Goal: Book appointment/travel/reservation

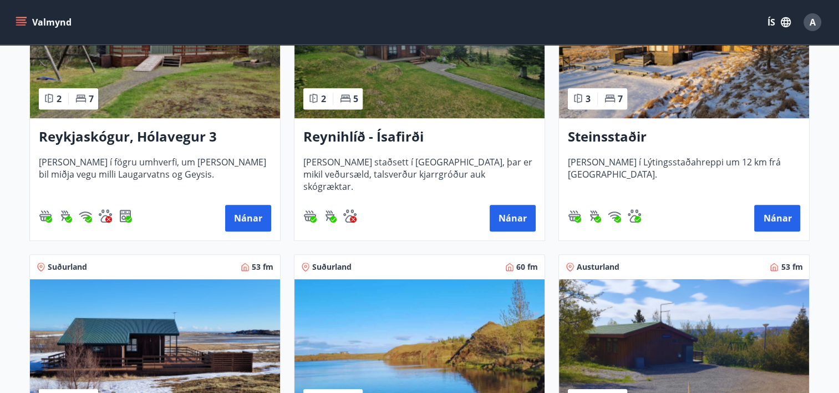
scroll to position [444, 0]
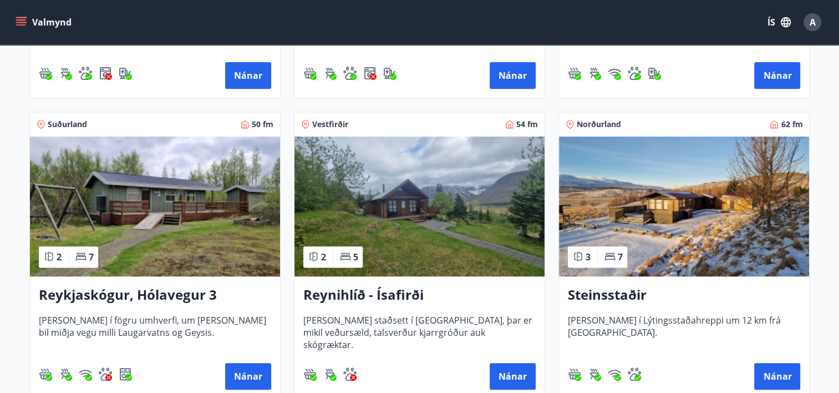
click at [40, 19] on button "Valmynd" at bounding box center [44, 22] width 63 height 20
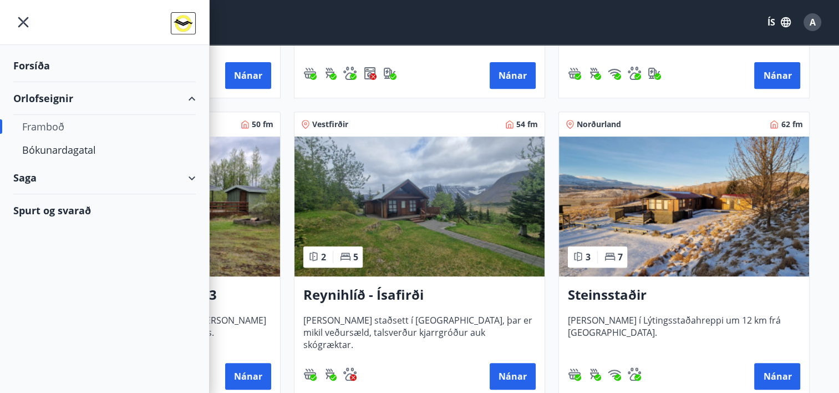
click at [47, 120] on div "Framboð" at bounding box center [104, 126] width 165 height 23
click at [41, 122] on div "Framboð" at bounding box center [104, 126] width 165 height 23
click at [40, 99] on div "Orlofseignir" at bounding box center [104, 98] width 182 height 33
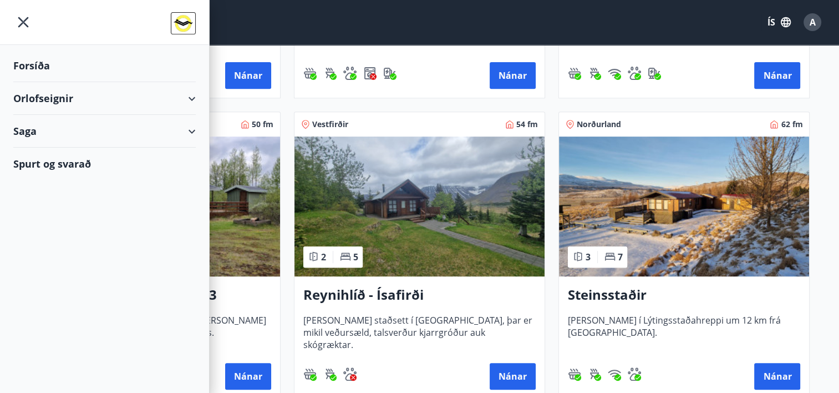
click at [27, 92] on div "Orlofseignir" at bounding box center [104, 98] width 182 height 33
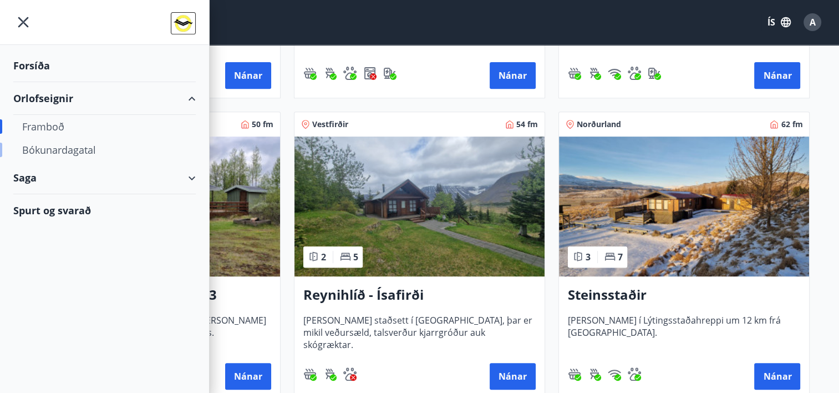
click at [49, 146] on div "Bókunardagatal" at bounding box center [104, 149] width 165 height 23
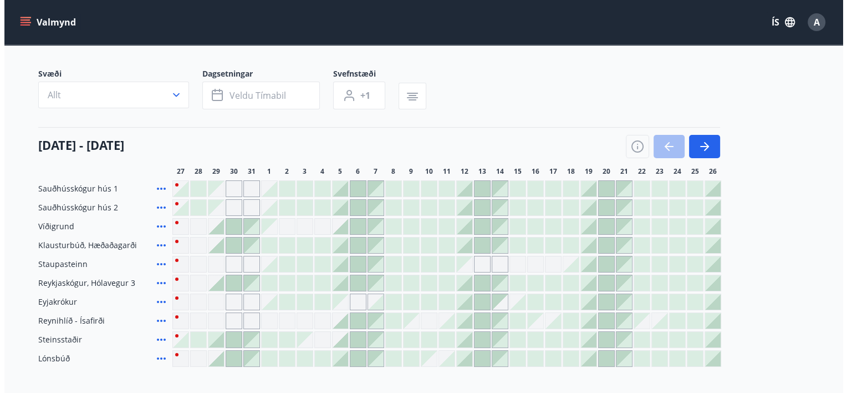
scroll to position [116, 0]
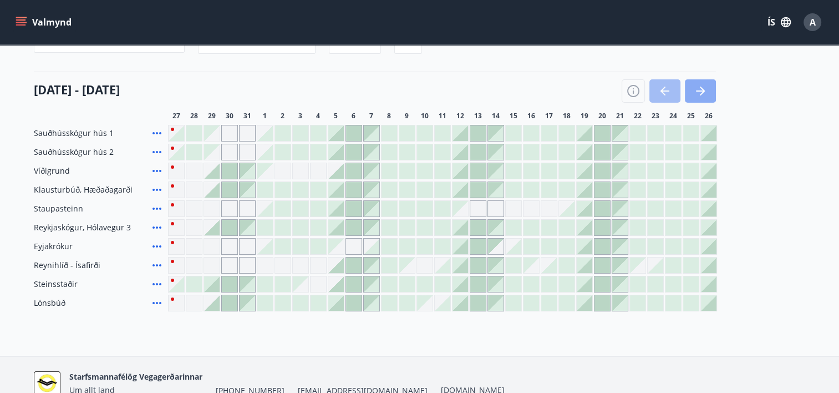
click at [708, 93] on button "button" at bounding box center [700, 90] width 31 height 23
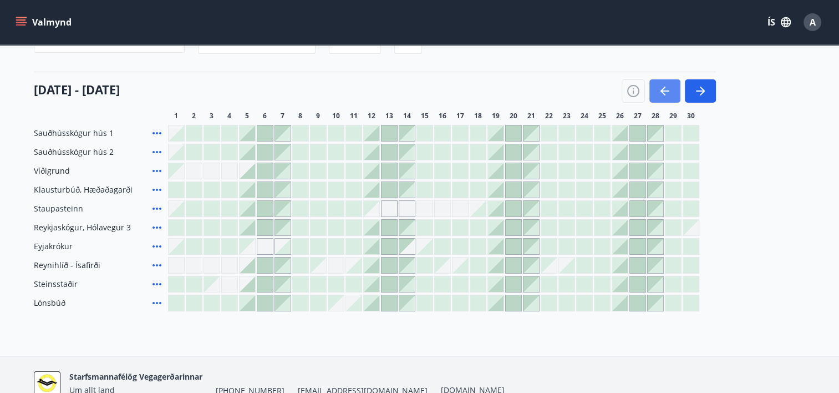
click at [664, 92] on icon "button" at bounding box center [664, 90] width 13 height 13
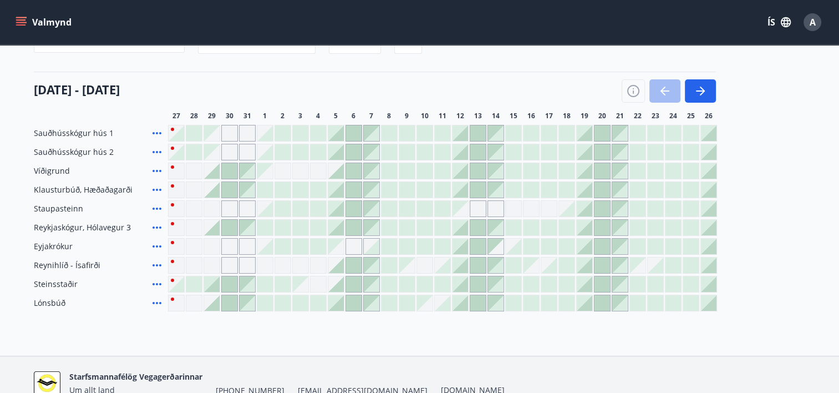
click at [154, 246] on icon at bounding box center [156, 246] width 13 height 13
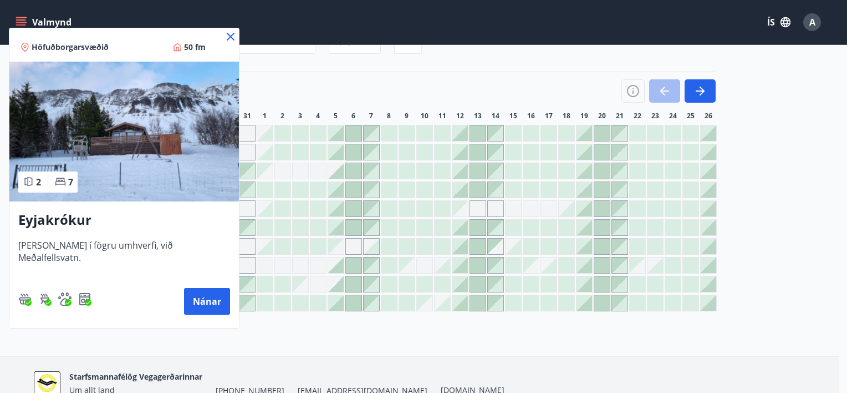
click at [224, 34] on icon at bounding box center [230, 36] width 13 height 13
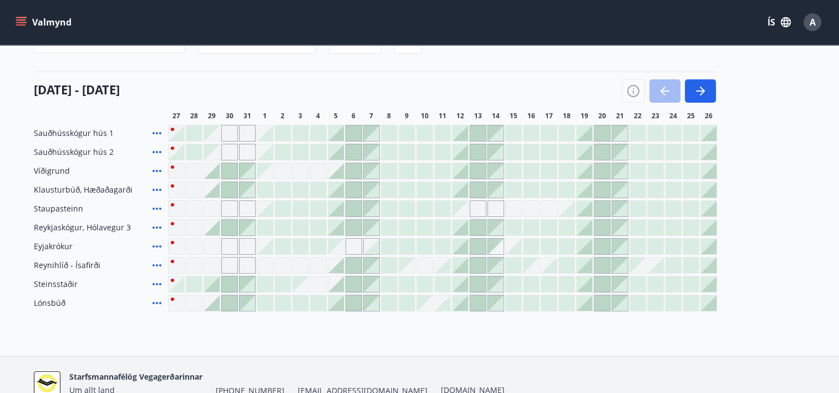
click at [337, 246] on div "Gráir dagar eru ekki bókanlegir" at bounding box center [336, 246] width 16 height 16
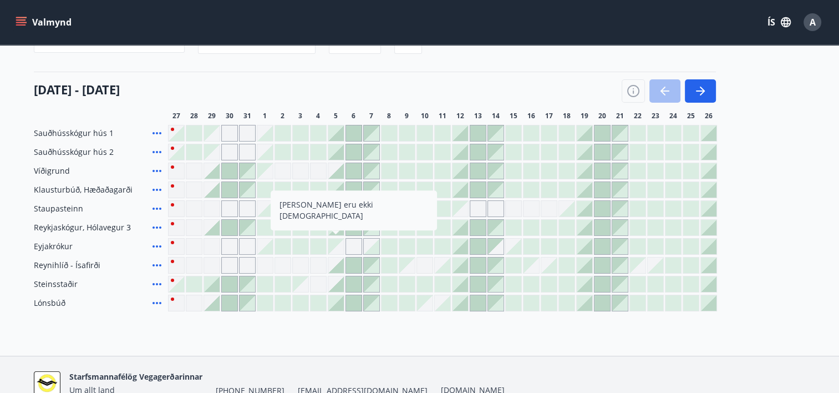
click at [339, 263] on div at bounding box center [336, 265] width 16 height 16
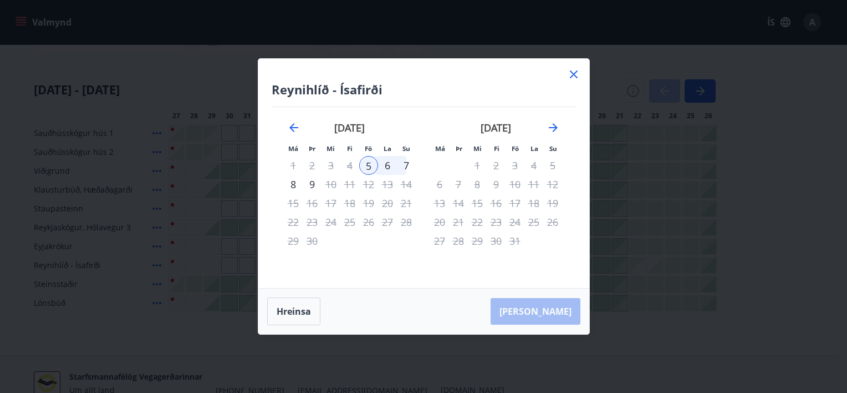
click at [574, 73] on icon at bounding box center [574, 74] width 8 height 8
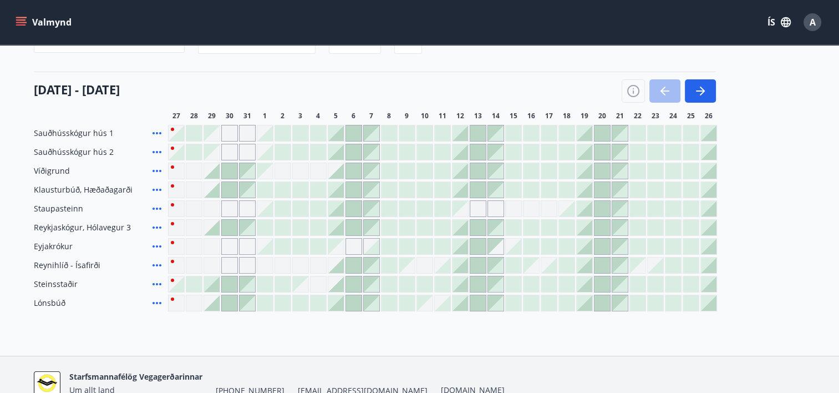
click at [356, 301] on div at bounding box center [354, 303] width 16 height 16
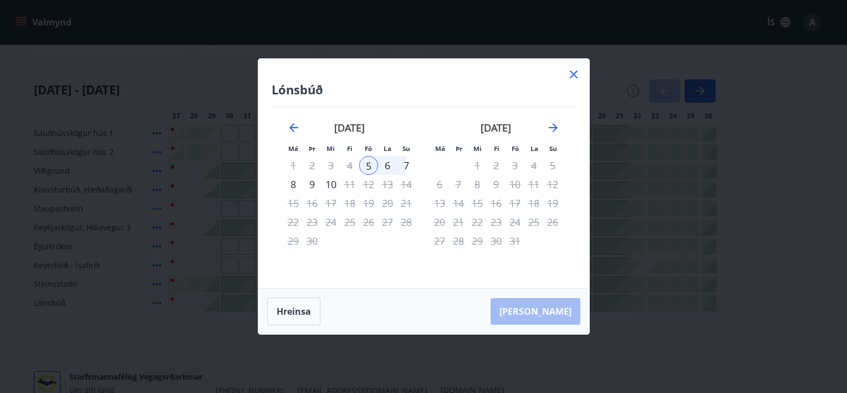
click at [570, 75] on icon at bounding box center [573, 74] width 13 height 13
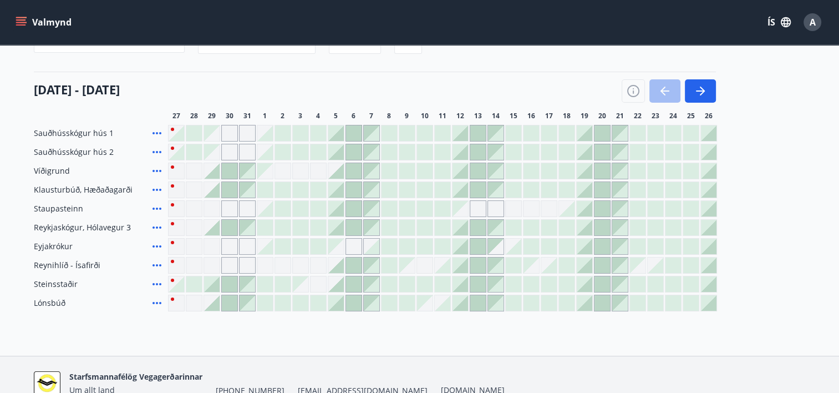
click at [347, 282] on div at bounding box center [354, 284] width 16 height 16
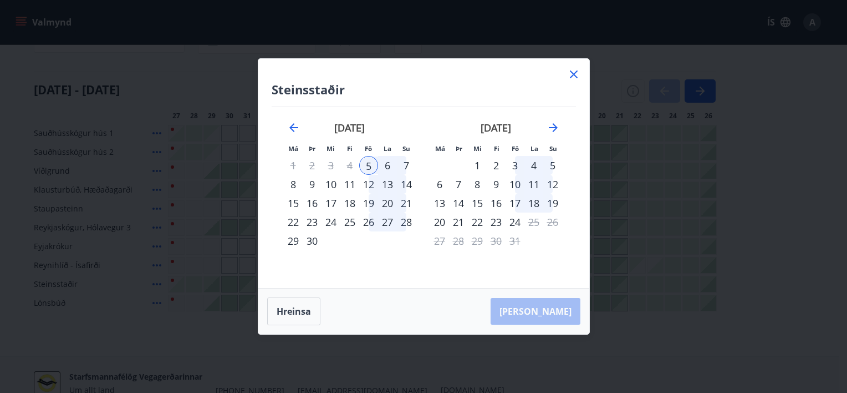
click at [568, 72] on icon at bounding box center [573, 74] width 13 height 13
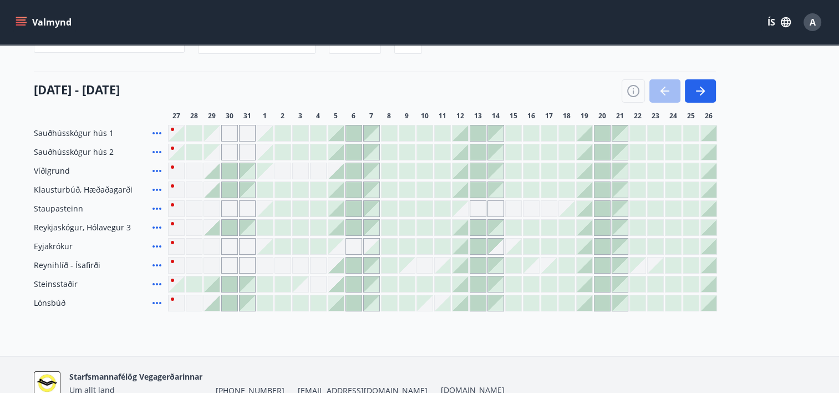
click at [157, 283] on icon at bounding box center [157, 284] width 9 height 2
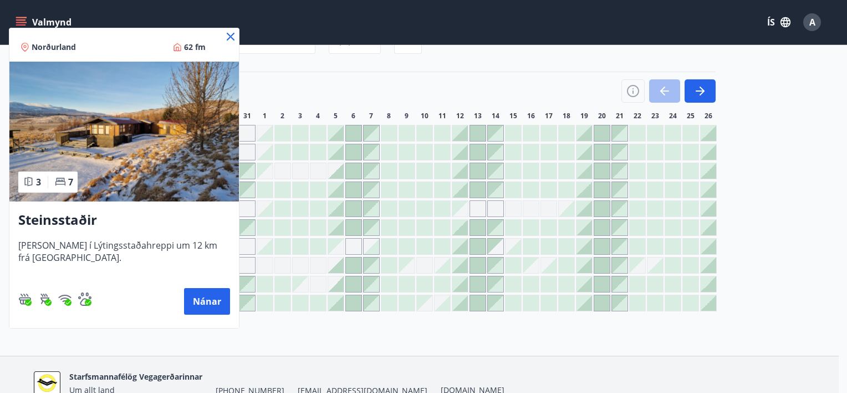
click at [224, 32] on icon at bounding box center [230, 36] width 13 height 13
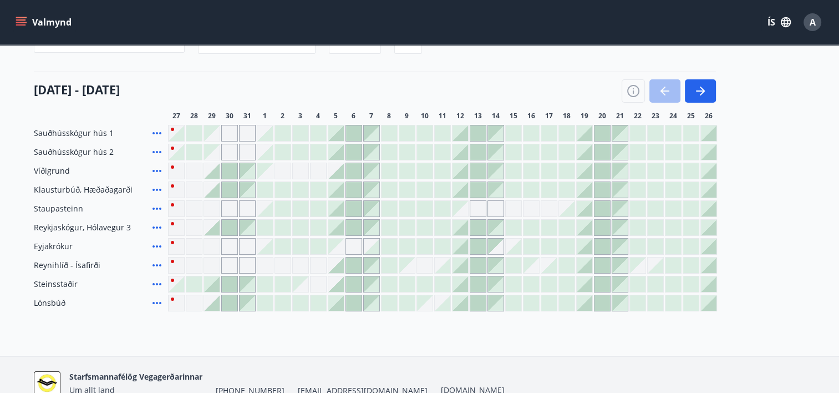
click at [157, 226] on icon at bounding box center [157, 227] width 9 height 2
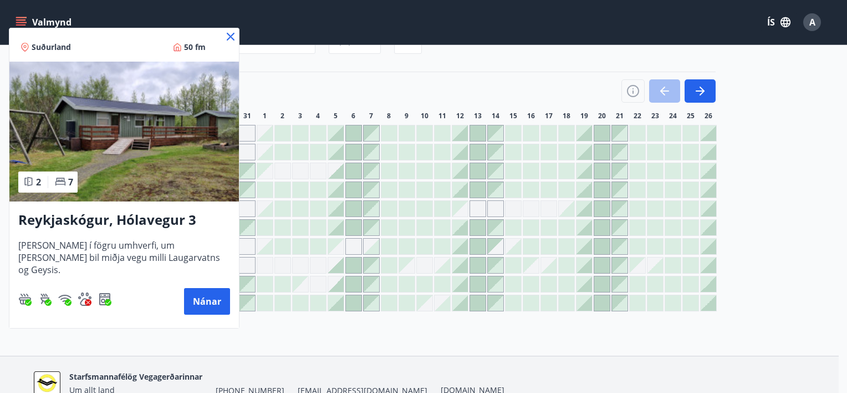
click at [228, 34] on icon at bounding box center [231, 37] width 8 height 8
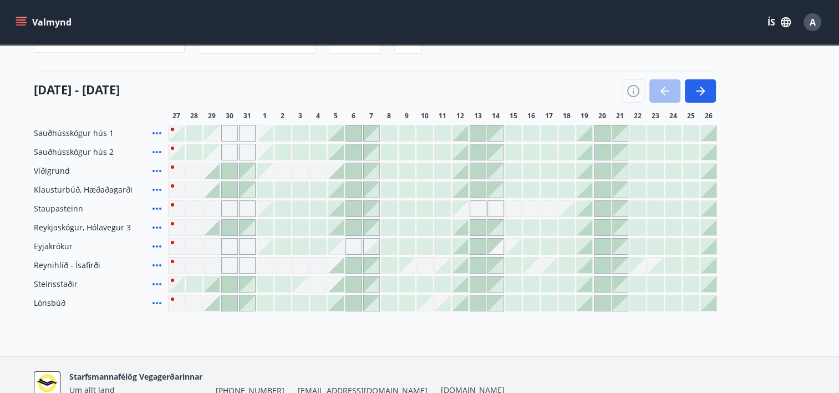
click at [155, 204] on icon at bounding box center [156, 208] width 13 height 13
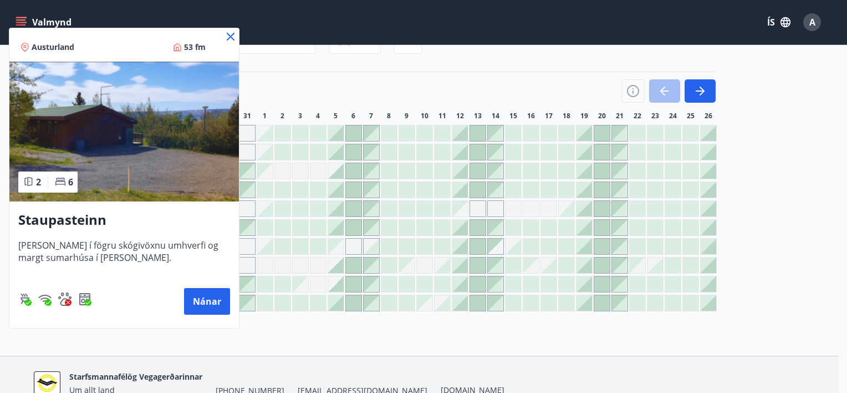
click at [229, 33] on icon at bounding box center [230, 36] width 13 height 13
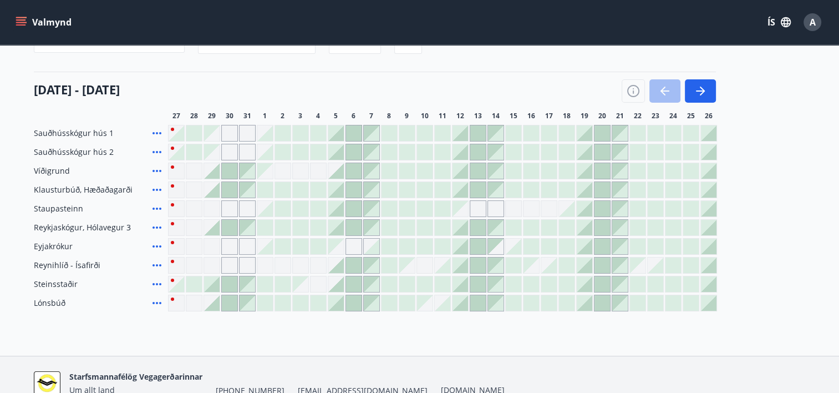
click at [155, 188] on icon at bounding box center [156, 189] width 13 height 13
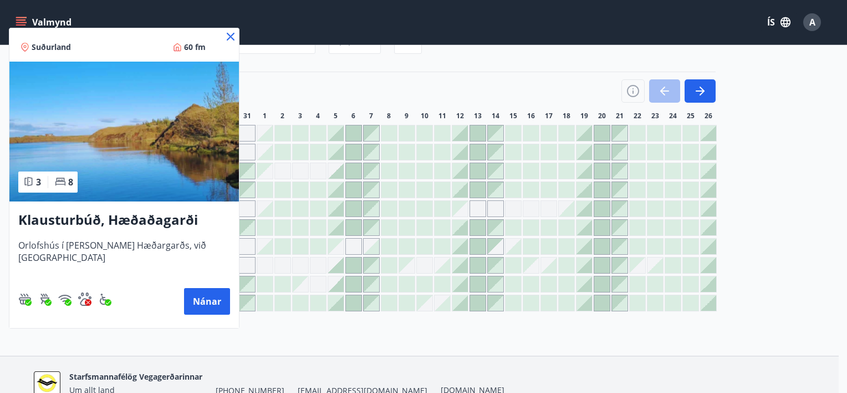
click at [227, 38] on icon at bounding box center [230, 36] width 13 height 13
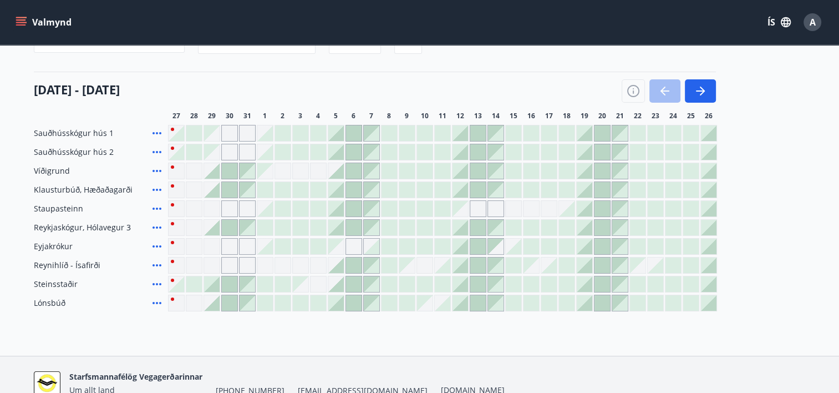
click at [155, 167] on icon at bounding box center [156, 170] width 13 height 13
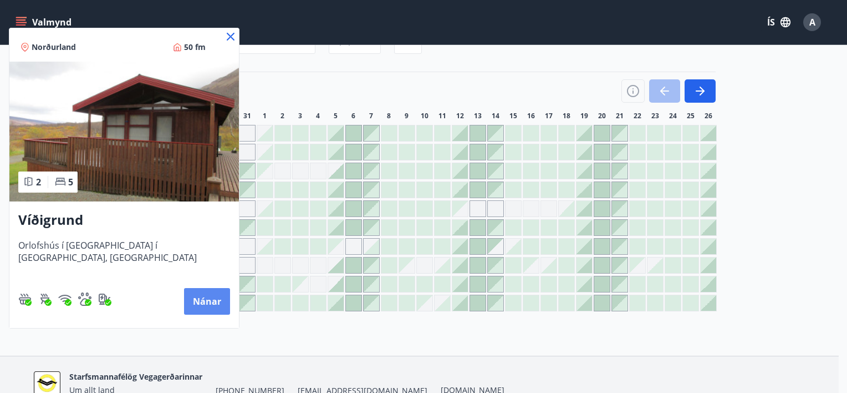
click at [212, 297] on button "Nánar" at bounding box center [207, 301] width 46 height 27
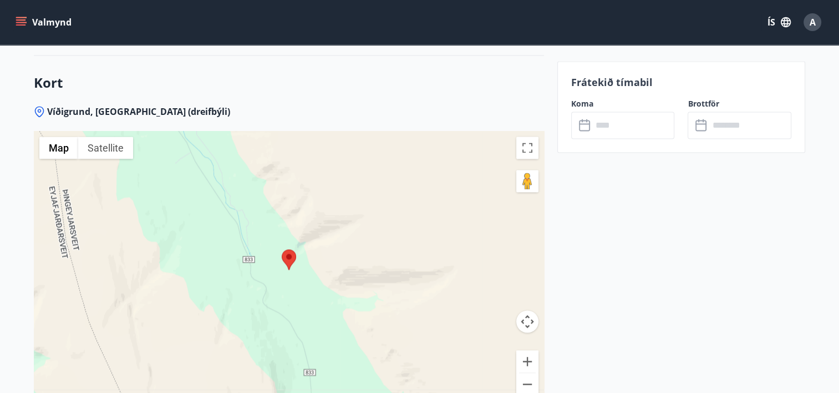
scroll to position [1830, 0]
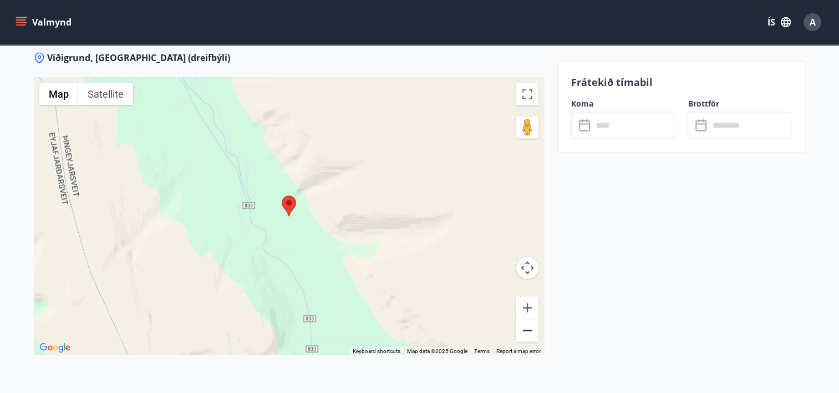
click at [532, 319] on button "Zoom out" at bounding box center [527, 330] width 22 height 22
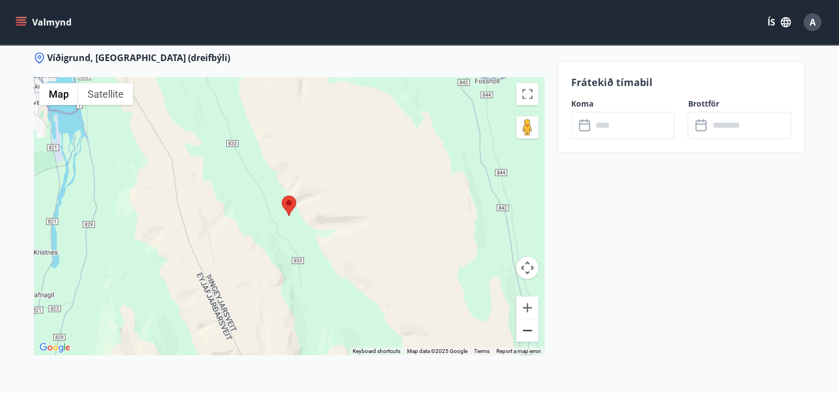
click at [532, 319] on button "Zoom out" at bounding box center [527, 330] width 22 height 22
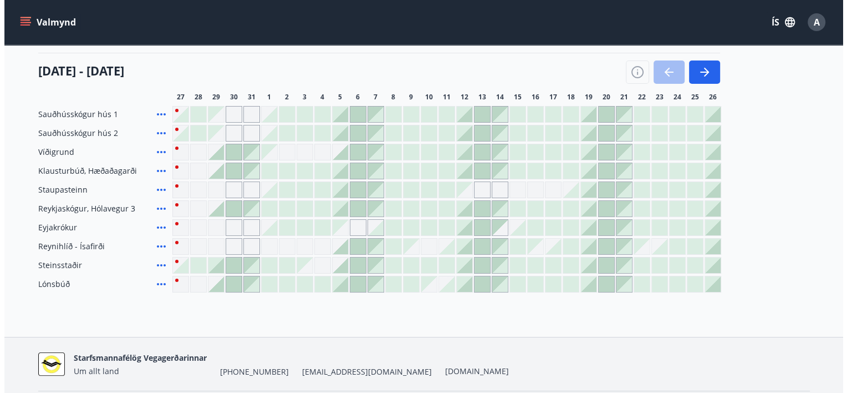
scroll to position [116, 0]
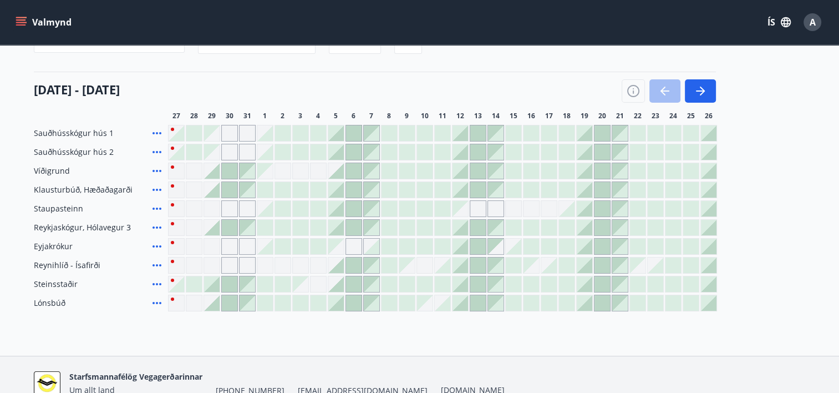
click at [159, 171] on icon at bounding box center [156, 170] width 13 height 13
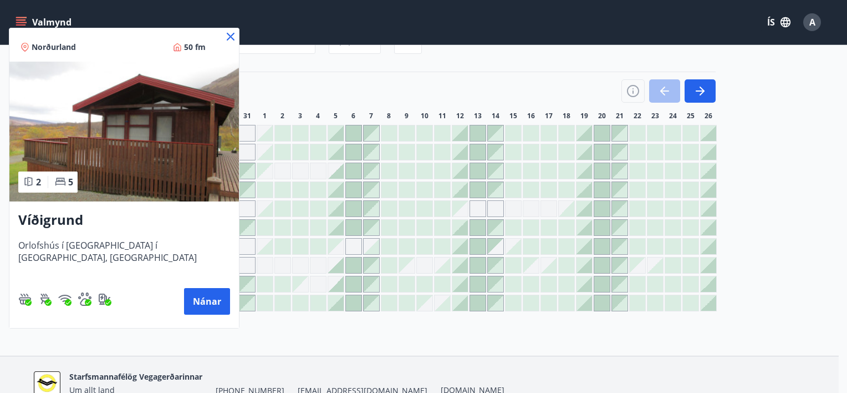
click at [227, 39] on icon at bounding box center [231, 37] width 8 height 8
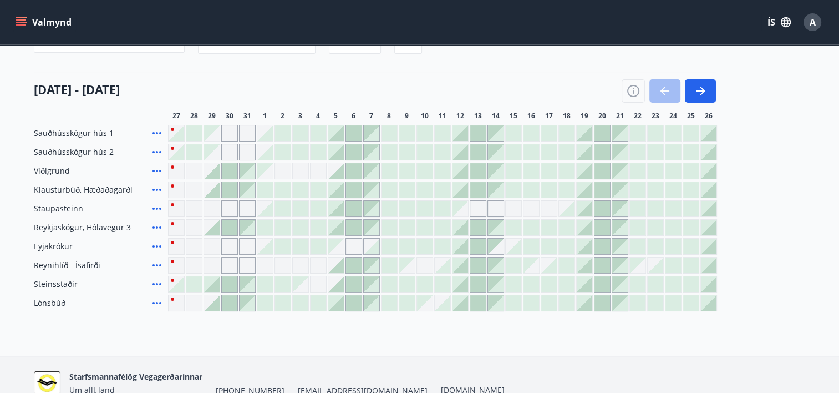
click at [152, 151] on icon at bounding box center [156, 151] width 13 height 13
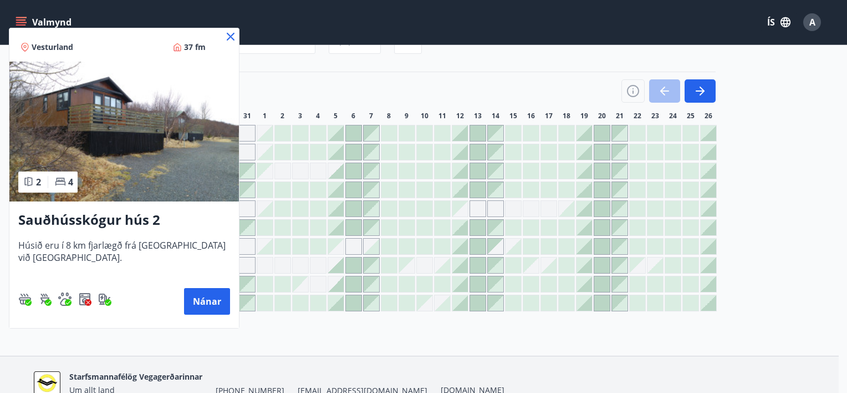
click at [233, 33] on icon at bounding box center [230, 36] width 13 height 13
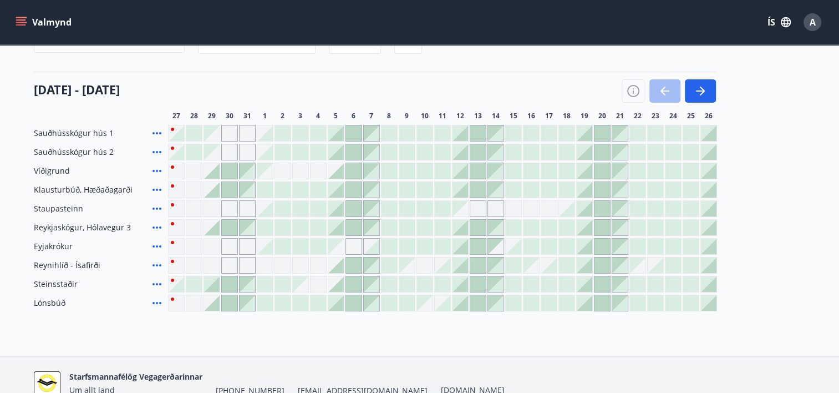
click at [157, 131] on icon at bounding box center [156, 132] width 13 height 13
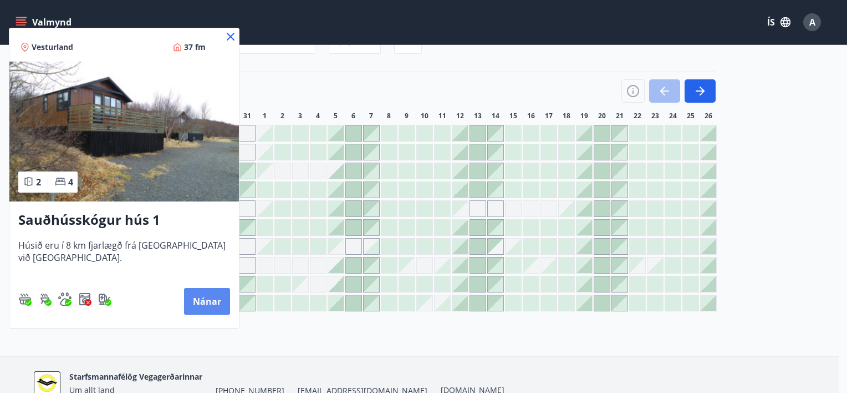
click at [191, 295] on button "Nánar" at bounding box center [207, 301] width 46 height 27
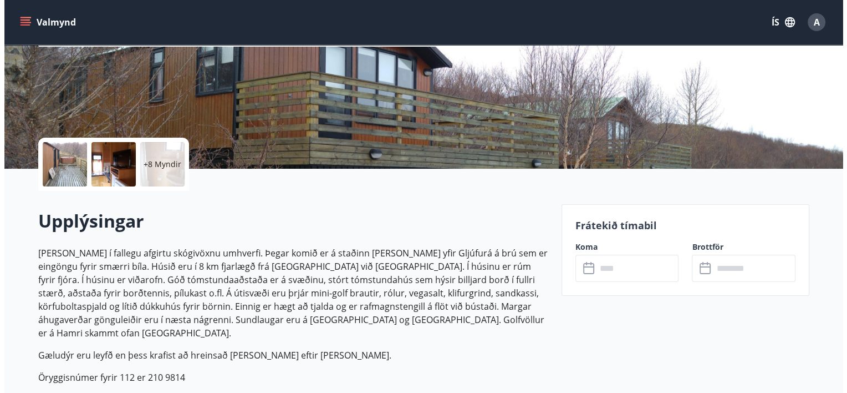
scroll to position [166, 0]
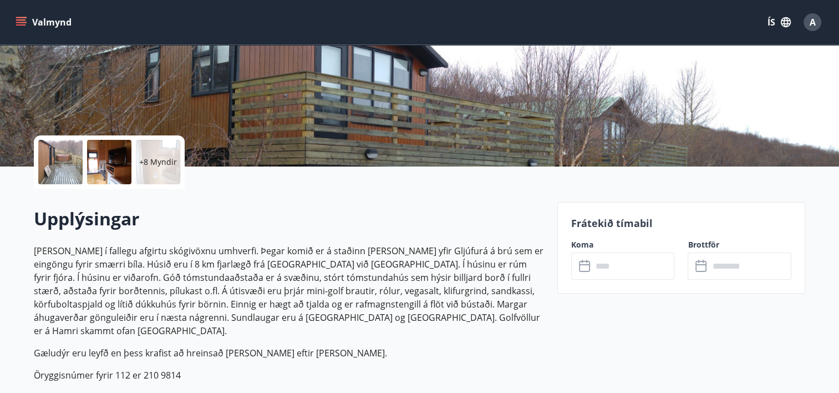
click at [152, 156] on p "+8 Myndir" at bounding box center [158, 161] width 38 height 11
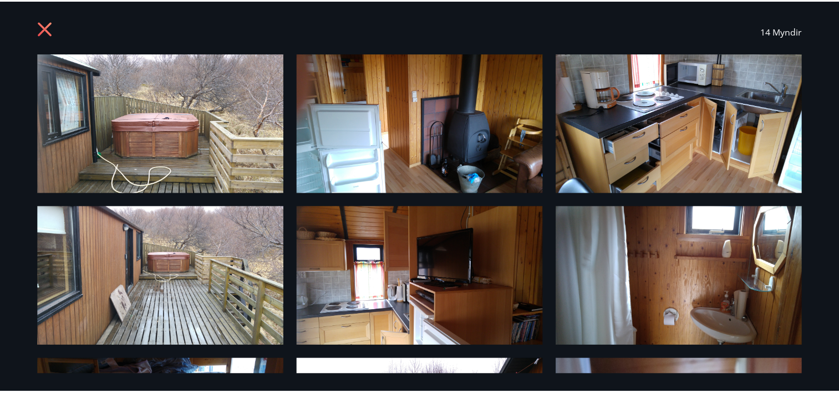
scroll to position [0, 0]
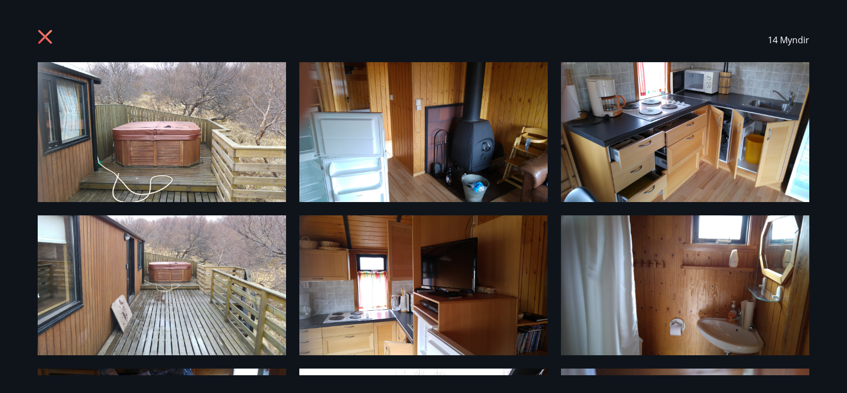
click at [34, 33] on div "14 Myndir" at bounding box center [423, 40] width 799 height 44
click at [38, 33] on icon at bounding box center [47, 38] width 18 height 18
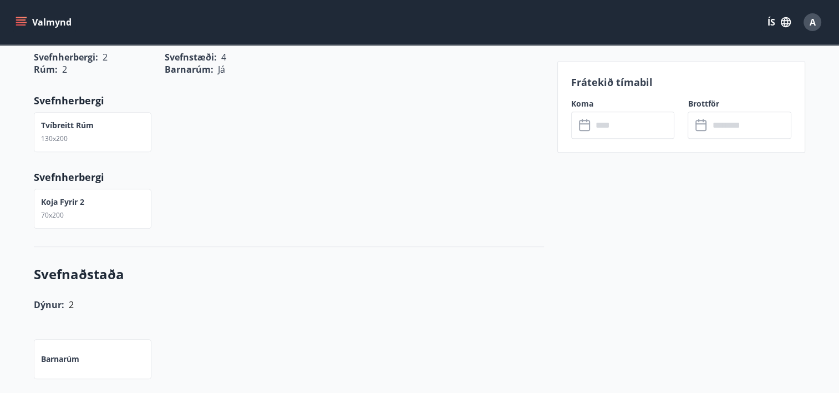
scroll to position [555, 0]
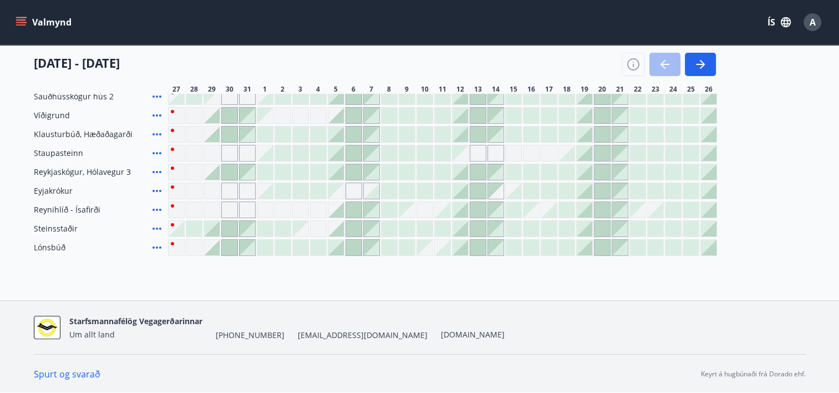
scroll to position [61, 0]
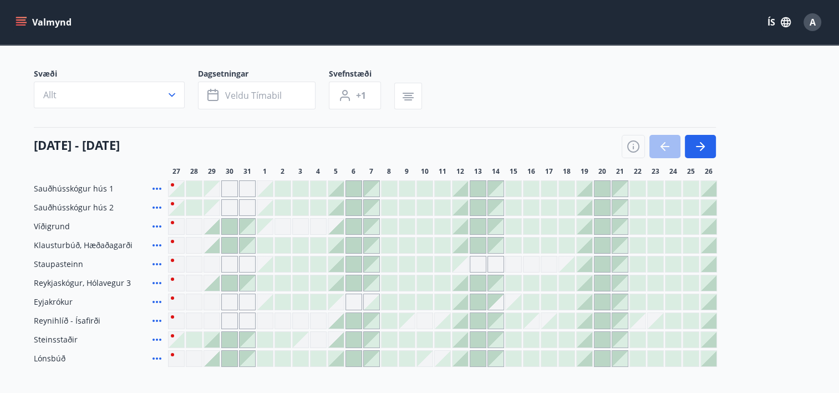
click at [153, 202] on icon at bounding box center [156, 207] width 13 height 13
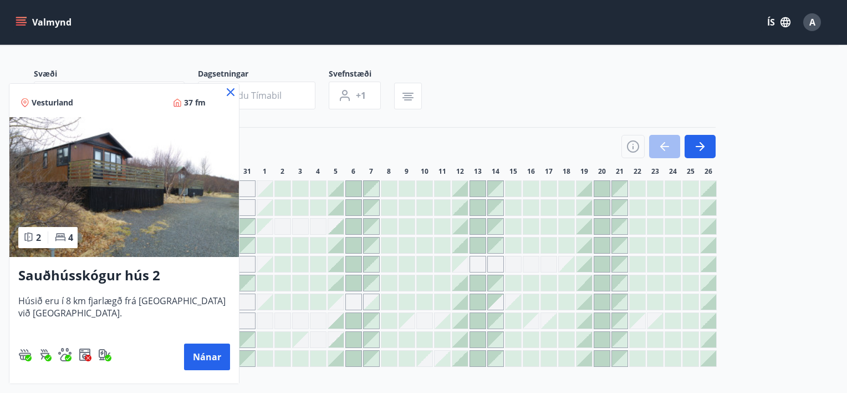
click at [227, 91] on icon at bounding box center [230, 91] width 13 height 13
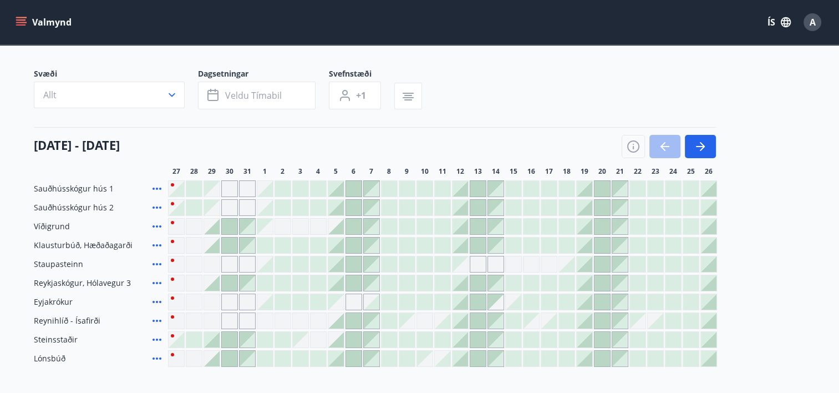
click at [154, 337] on icon at bounding box center [156, 339] width 13 height 13
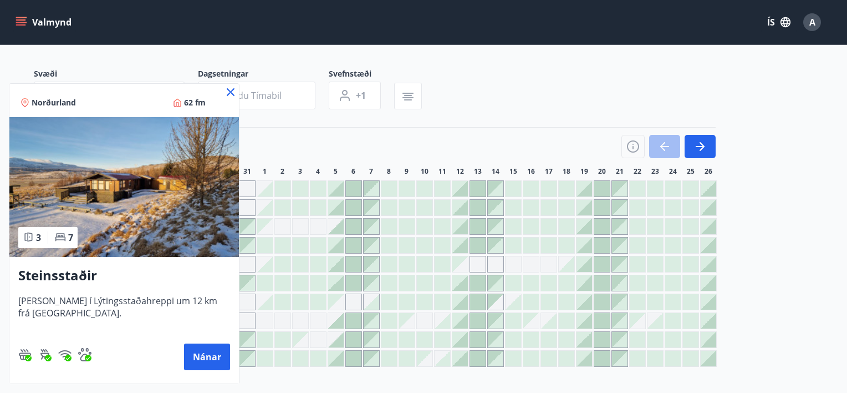
click at [227, 89] on icon at bounding box center [231, 92] width 8 height 8
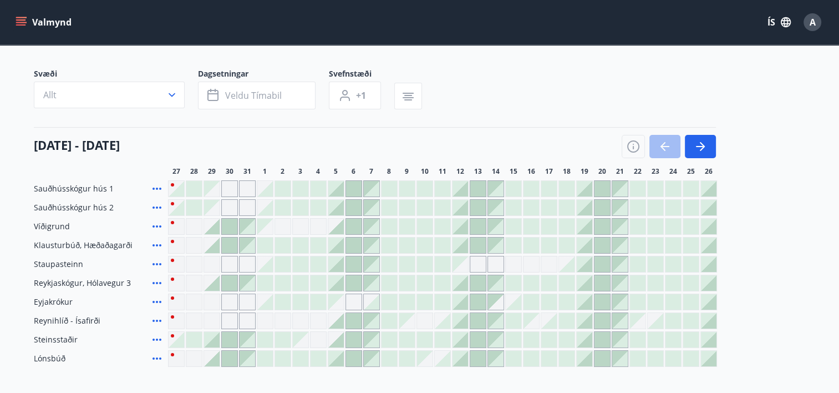
click at [155, 353] on icon at bounding box center [156, 358] width 13 height 13
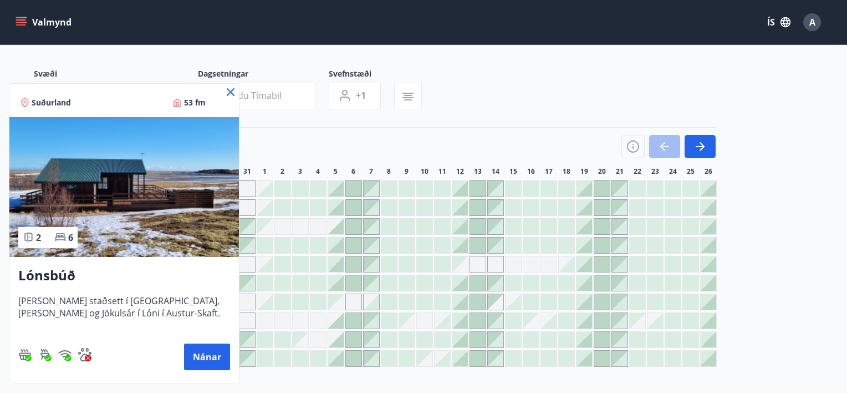
click at [228, 85] on icon at bounding box center [230, 91] width 13 height 13
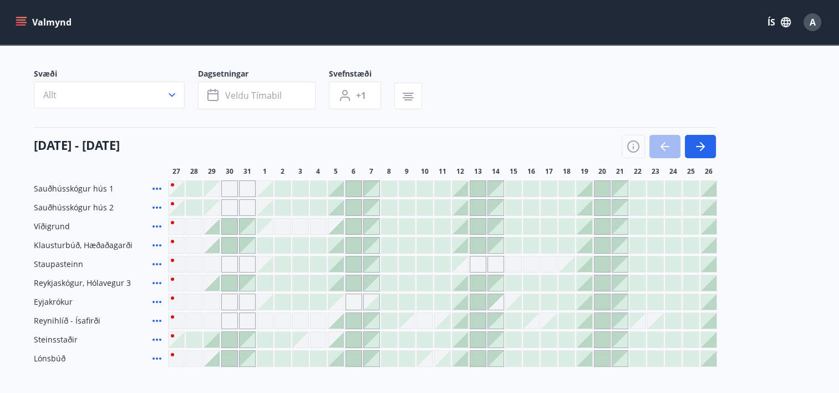
click at [155, 317] on icon at bounding box center [156, 320] width 13 height 13
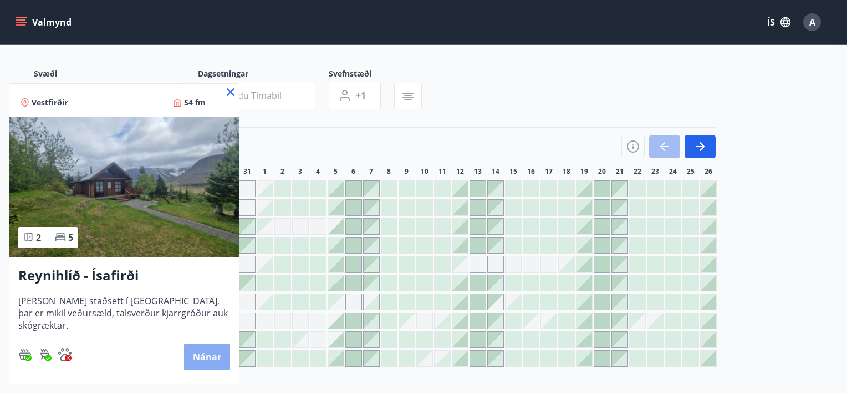
click at [204, 350] on button "Nánar" at bounding box center [207, 356] width 46 height 27
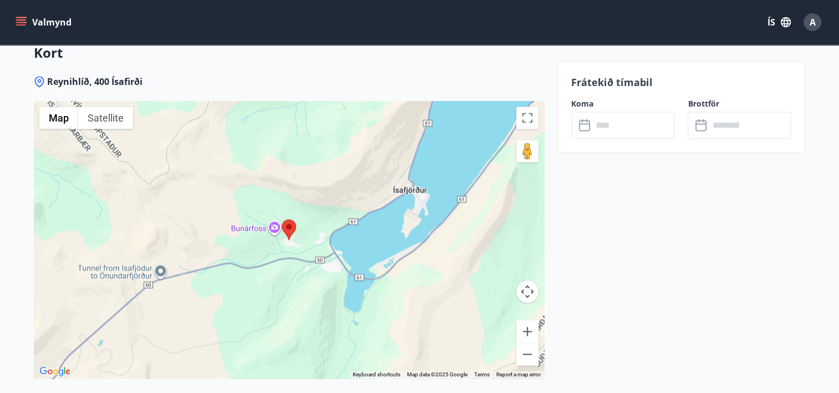
scroll to position [1529, 0]
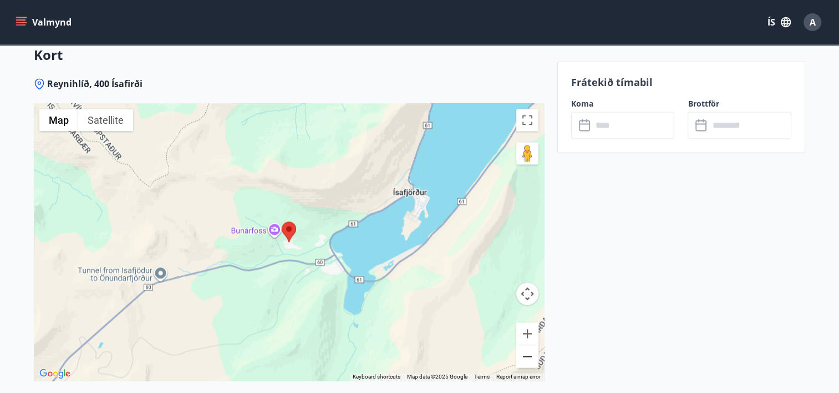
click at [529, 345] on button "Zoom out" at bounding box center [527, 356] width 22 height 22
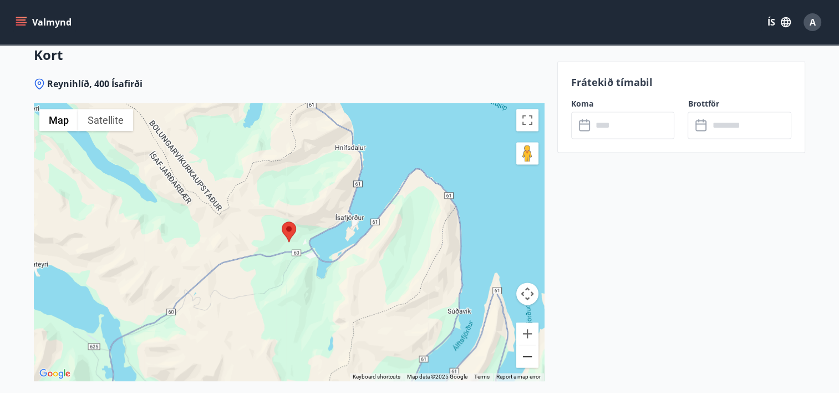
click at [529, 345] on button "Zoom out" at bounding box center [527, 356] width 22 height 22
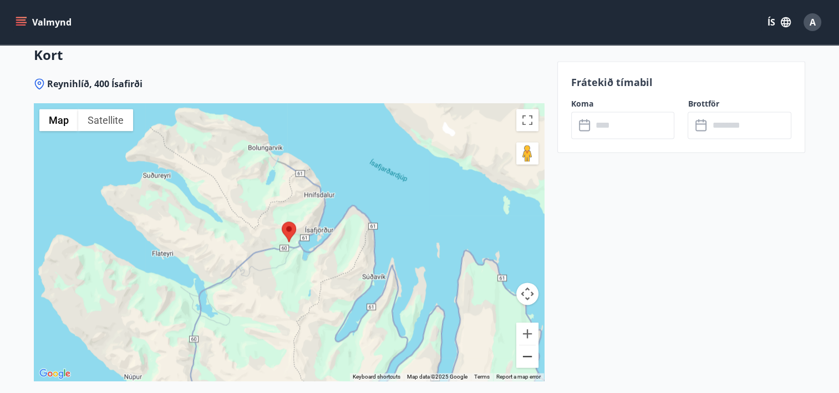
click at [529, 345] on button "Zoom out" at bounding box center [527, 356] width 22 height 22
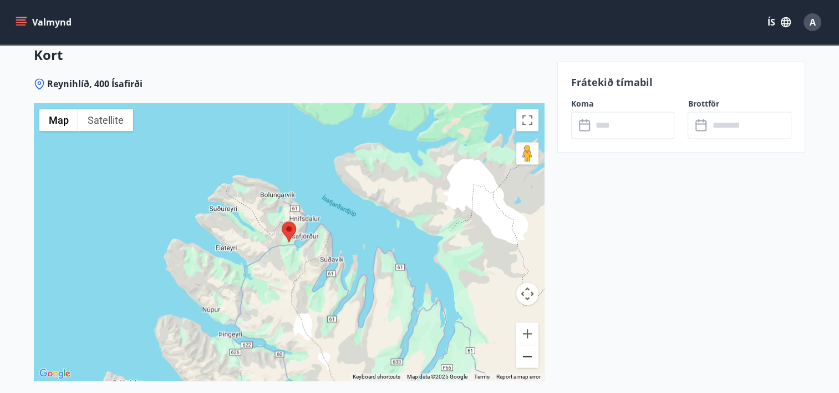
click at [529, 345] on button "Zoom out" at bounding box center [527, 356] width 22 height 22
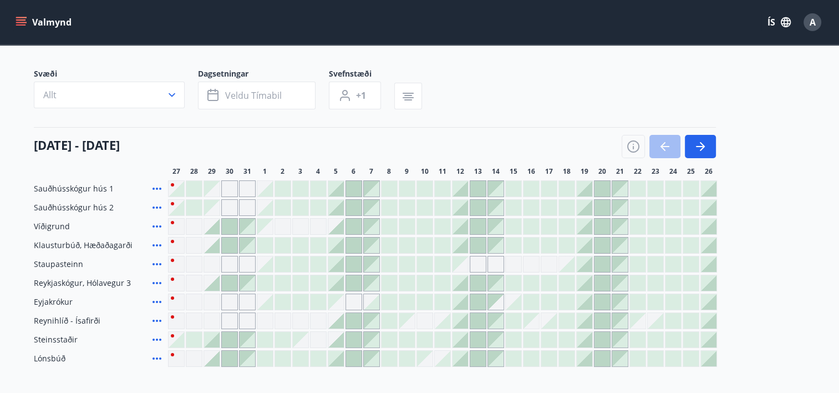
scroll to position [62, 0]
click at [153, 302] on icon at bounding box center [156, 300] width 13 height 13
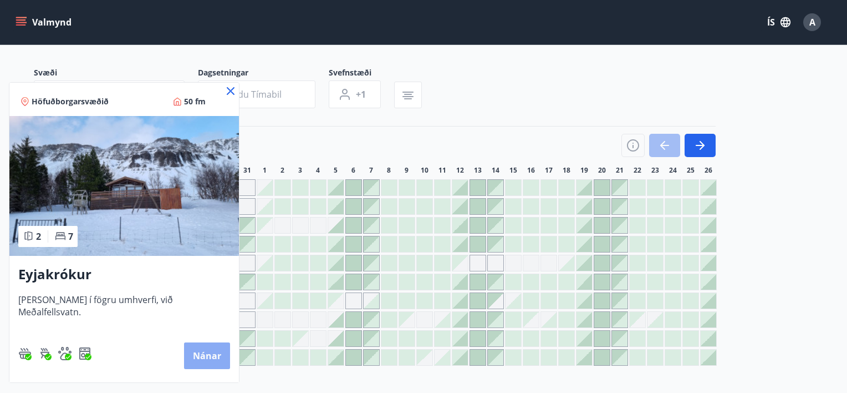
click at [184, 348] on button "Nánar" at bounding box center [207, 355] width 46 height 27
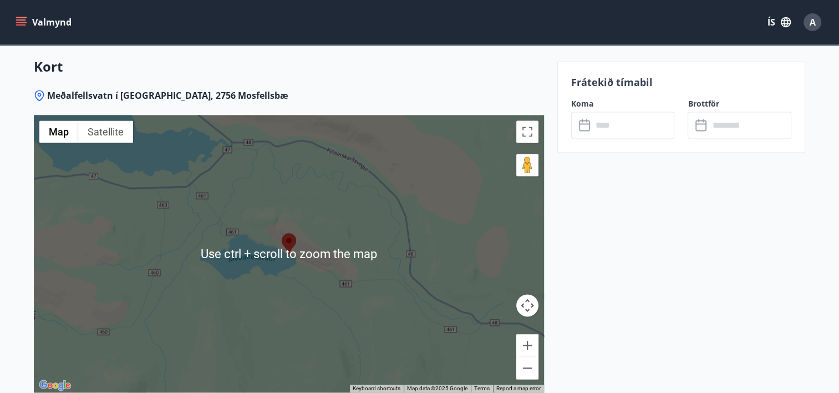
scroll to position [1497, 0]
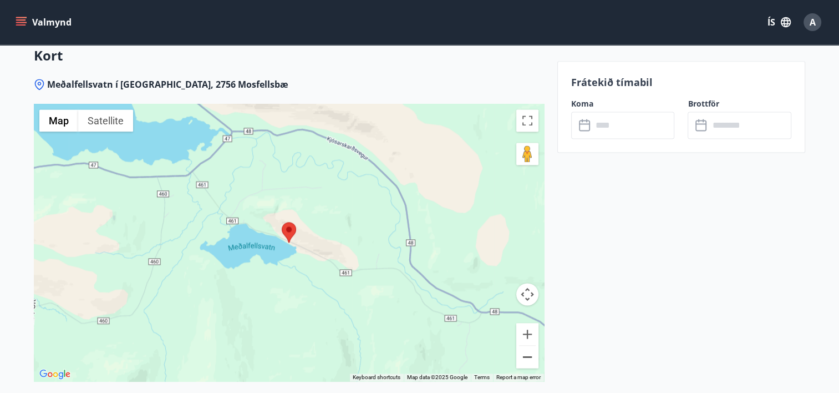
click at [526, 354] on button "Zoom out" at bounding box center [527, 357] width 22 height 22
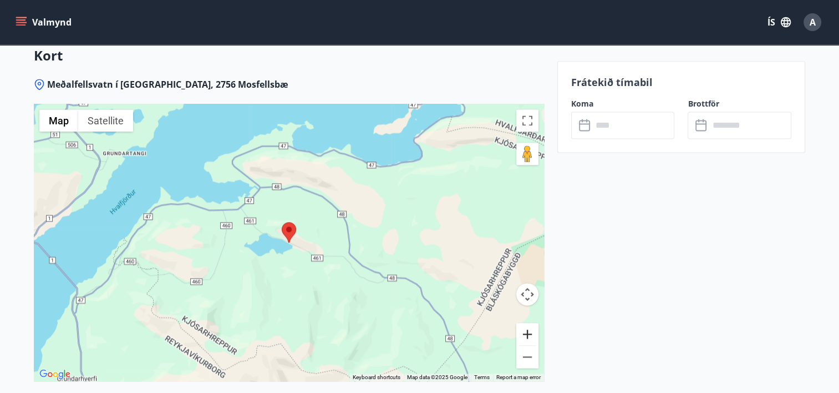
click at [525, 333] on button "Zoom in" at bounding box center [527, 334] width 22 height 22
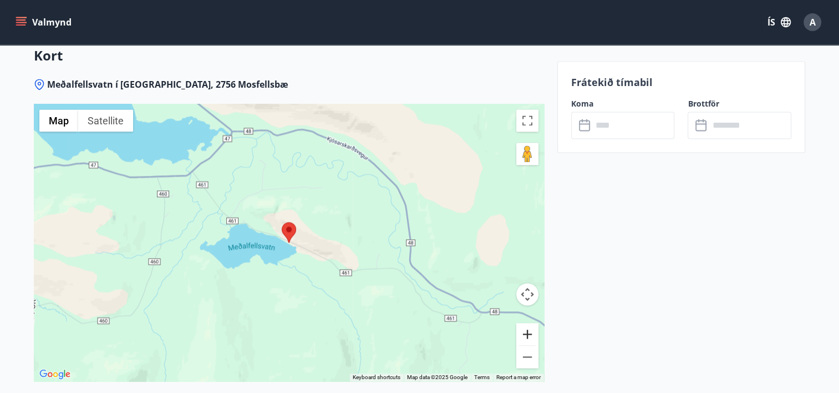
click at [525, 333] on button "Zoom in" at bounding box center [527, 334] width 22 height 22
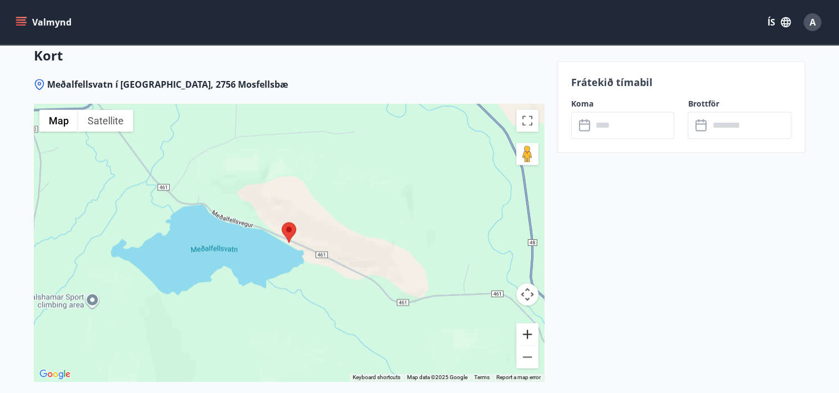
click at [525, 333] on button "Zoom in" at bounding box center [527, 334] width 22 height 22
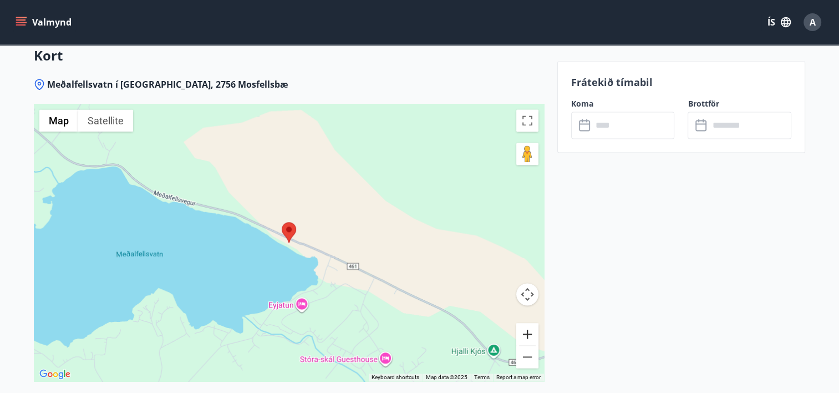
click at [525, 333] on button "Zoom in" at bounding box center [527, 334] width 22 height 22
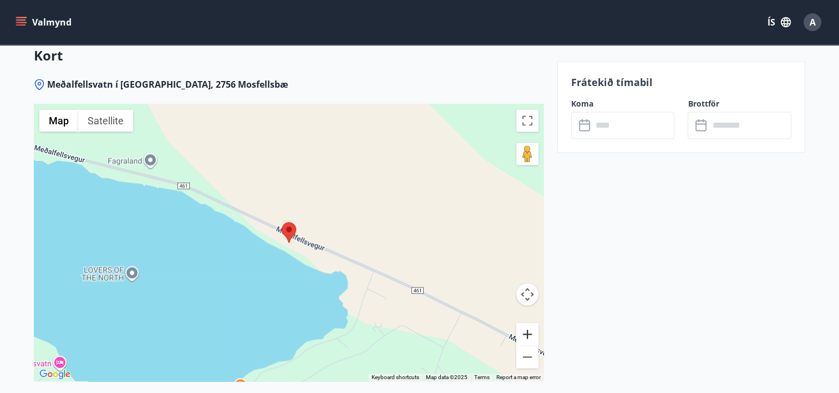
click at [525, 333] on button "Zoom in" at bounding box center [527, 334] width 22 height 22
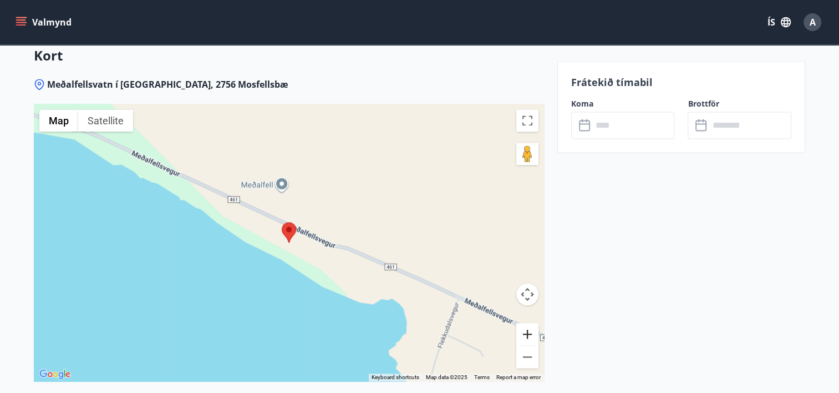
click at [525, 333] on button "Zoom in" at bounding box center [527, 334] width 22 height 22
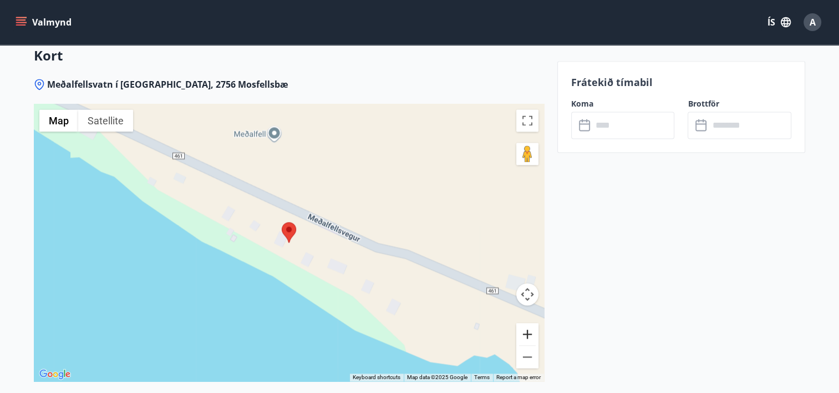
click at [525, 333] on button "Zoom in" at bounding box center [527, 334] width 22 height 22
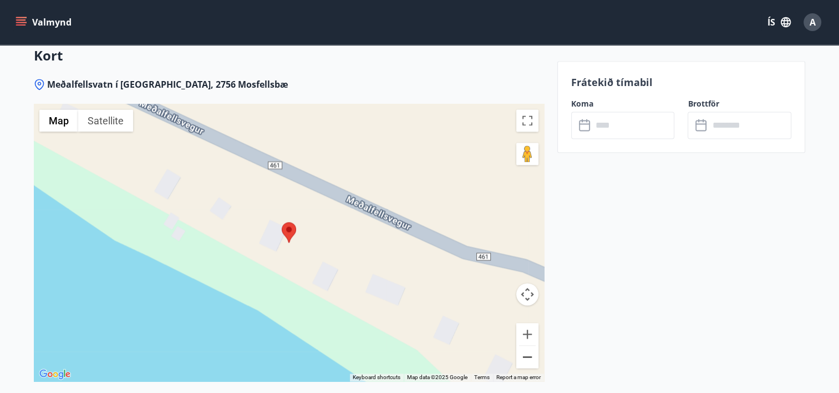
click at [532, 353] on button "Zoom out" at bounding box center [527, 357] width 22 height 22
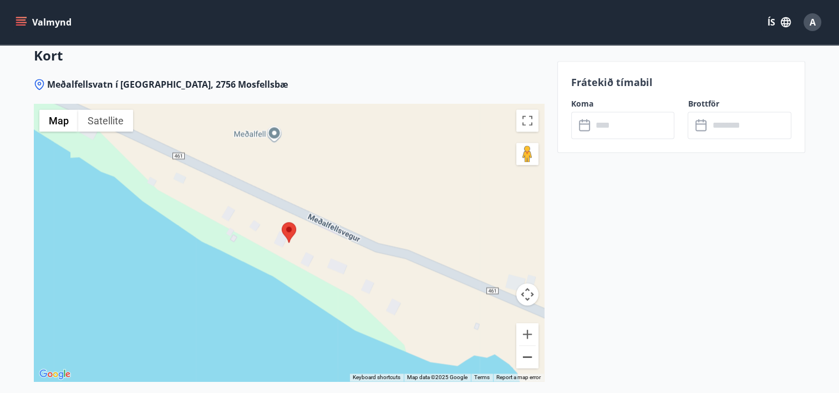
click at [532, 353] on button "Zoom out" at bounding box center [527, 357] width 22 height 22
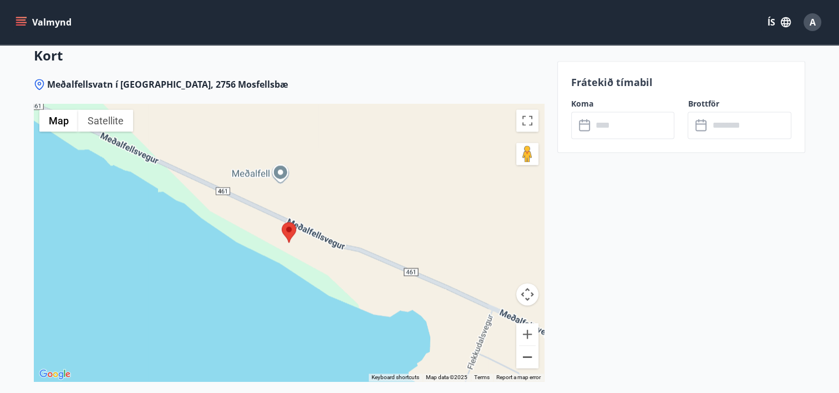
click at [532, 353] on button "Zoom out" at bounding box center [527, 357] width 22 height 22
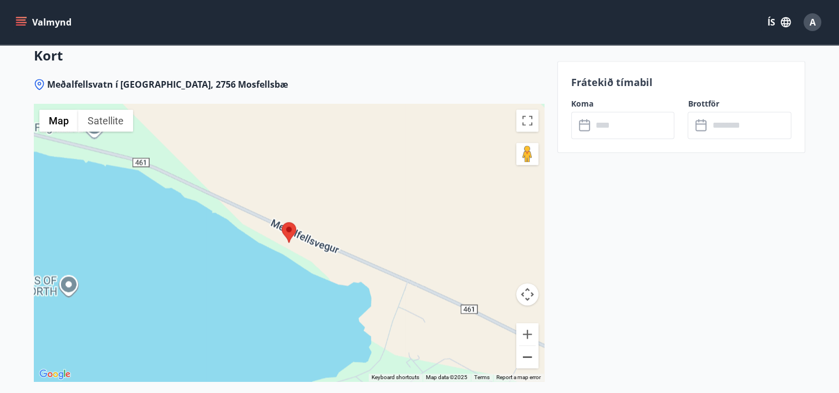
click at [532, 353] on button "Zoom out" at bounding box center [527, 357] width 22 height 22
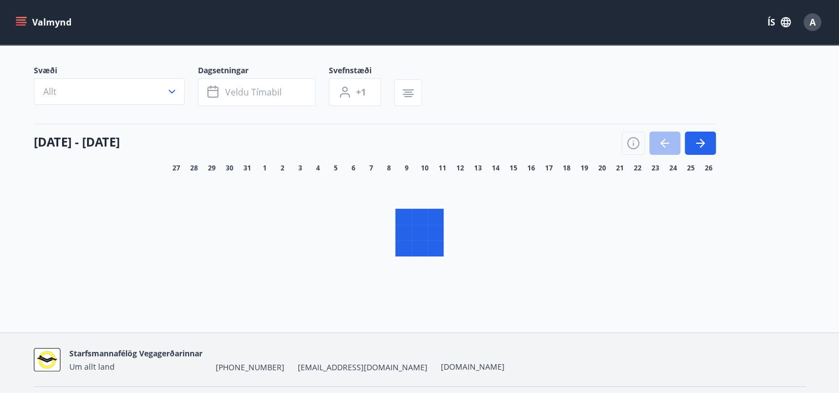
scroll to position [64, 0]
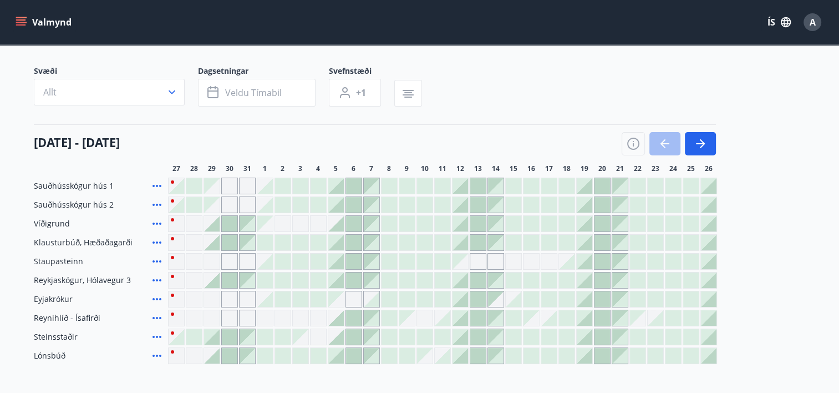
click at [153, 296] on icon at bounding box center [156, 298] width 13 height 13
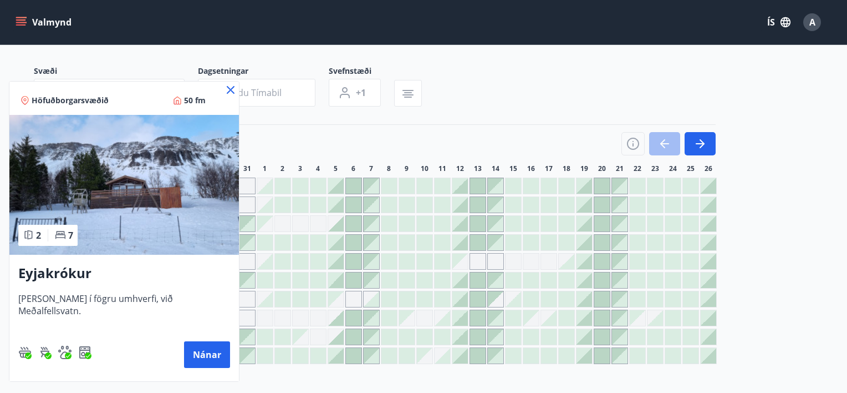
click at [227, 91] on icon at bounding box center [231, 90] width 8 height 8
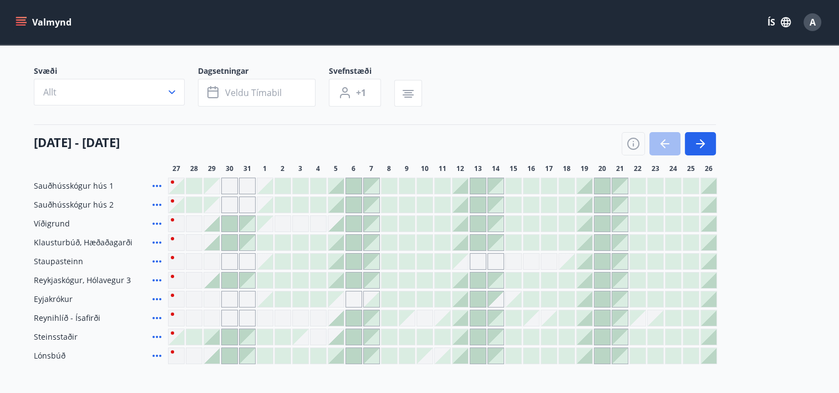
click at [158, 257] on icon at bounding box center [156, 261] width 13 height 13
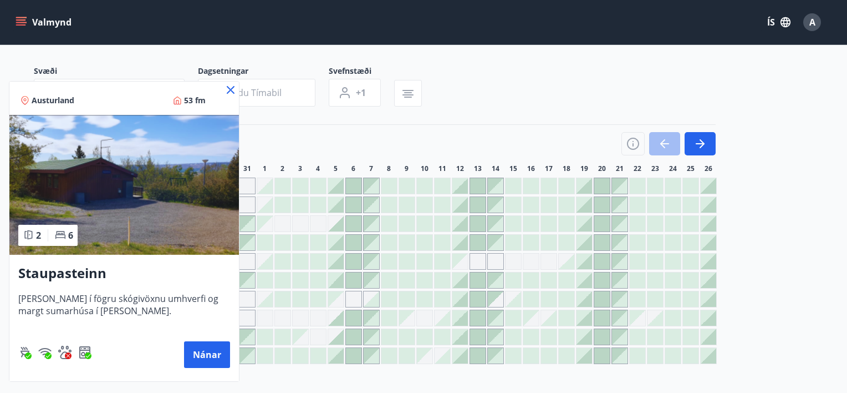
click at [231, 88] on icon at bounding box center [230, 89] width 13 height 13
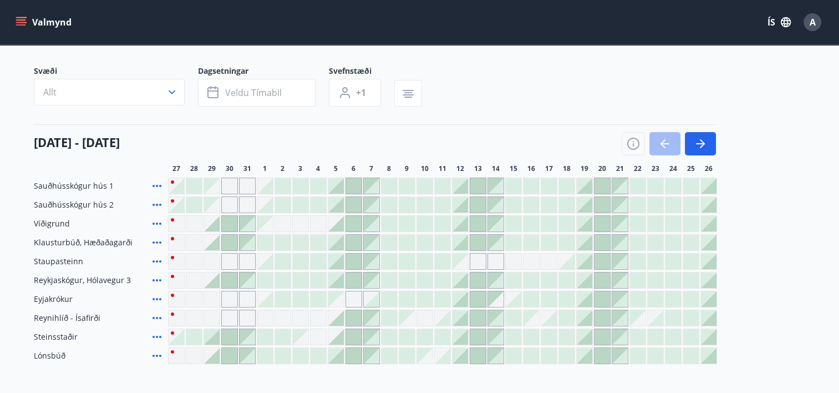
click at [157, 297] on icon at bounding box center [156, 298] width 13 height 13
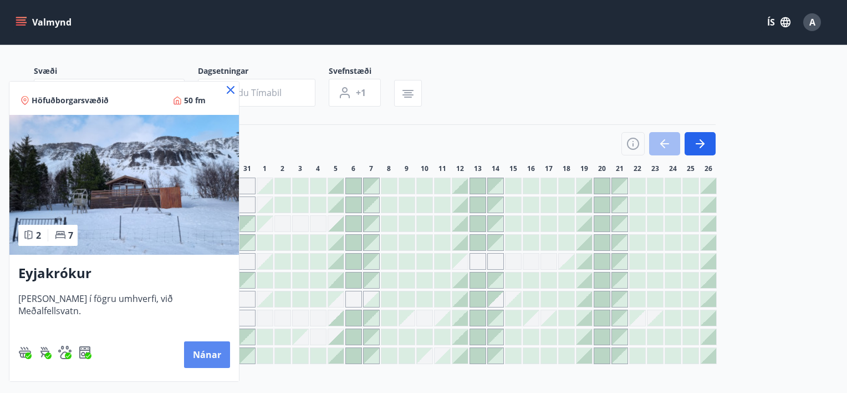
click at [184, 359] on button "Nánar" at bounding box center [207, 354] width 46 height 27
